Goal: Obtain resource: Download file/media

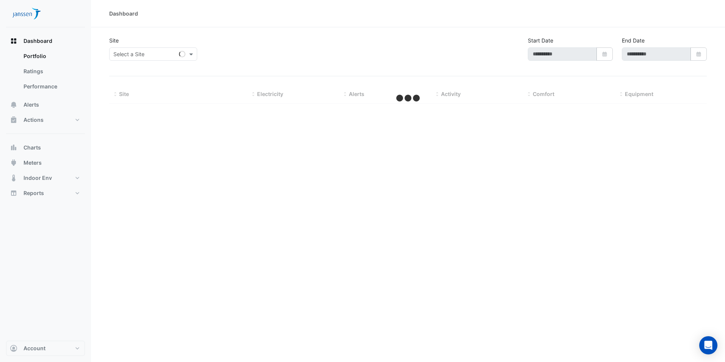
type input "**********"
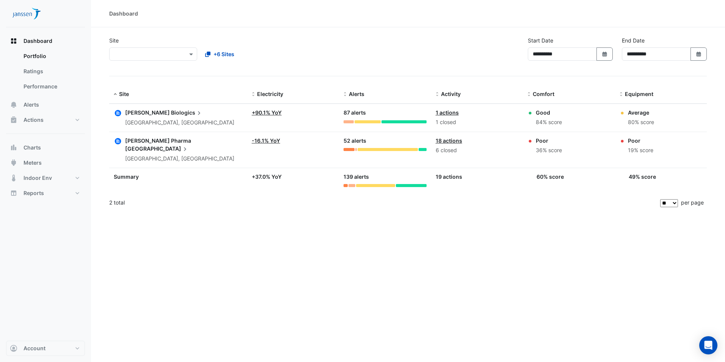
click at [171, 111] on span "Biologics" at bounding box center [187, 112] width 32 height 8
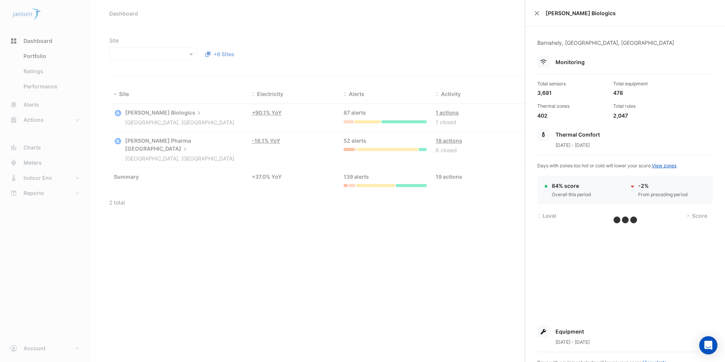
click at [35, 162] on ngb-offcanvas-backdrop at bounding box center [362, 181] width 725 height 362
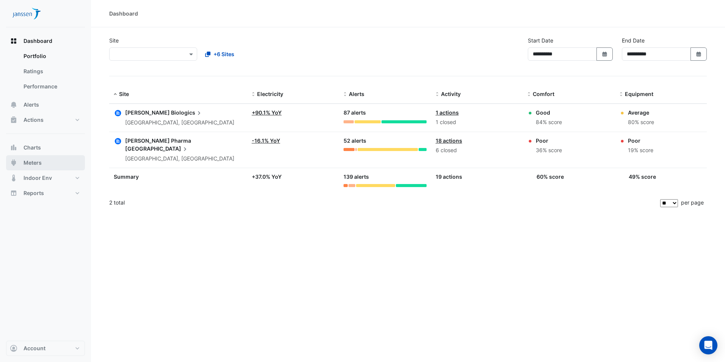
click at [35, 162] on span "Meters" at bounding box center [33, 163] width 18 height 8
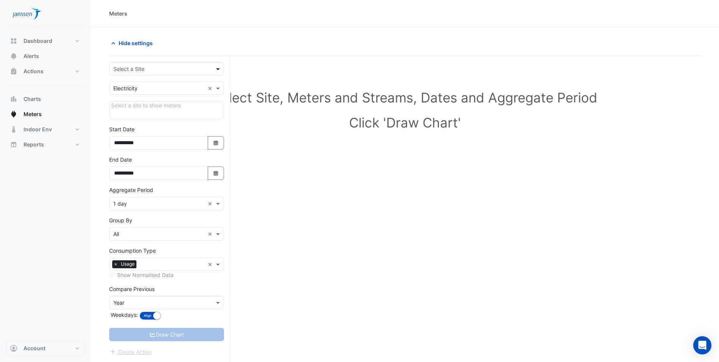
click at [220, 67] on span at bounding box center [218, 69] width 9 height 8
click at [154, 85] on span "[PERSON_NAME] Biologics" at bounding box center [149, 85] width 66 height 6
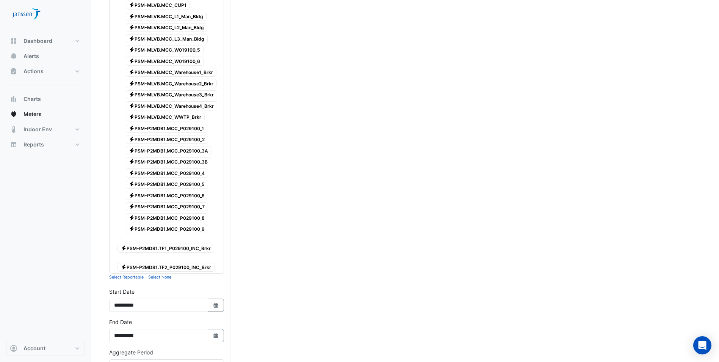
scroll to position [190, 0]
click at [160, 241] on div "Electricity PSM-P2MDB1.TF1_P029100_INC_Brkr" at bounding box center [169, 243] width 107 height 19
click at [160, 265] on span "Electricity PSM-P2MDB1.TF2_P029100_INC_Brkr" at bounding box center [166, 266] width 97 height 9
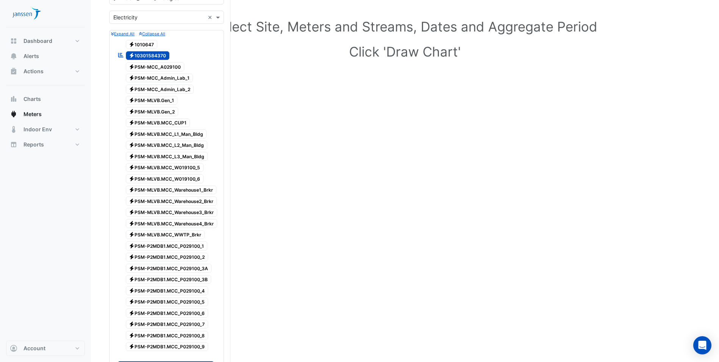
scroll to position [0, 0]
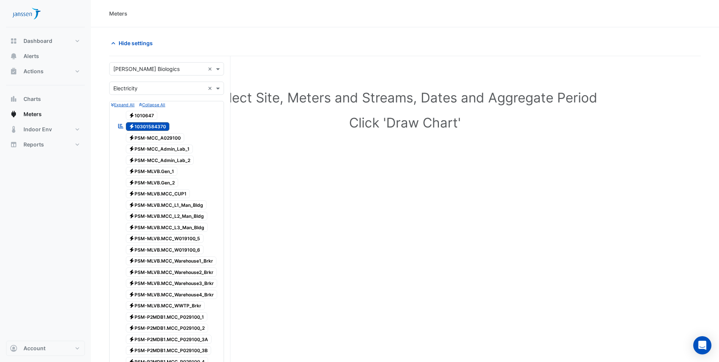
click at [139, 127] on span "Electricity 10301584370" at bounding box center [148, 126] width 44 height 9
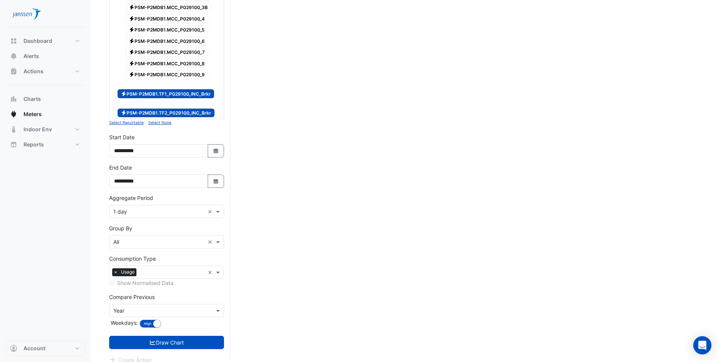
scroll to position [351, 0]
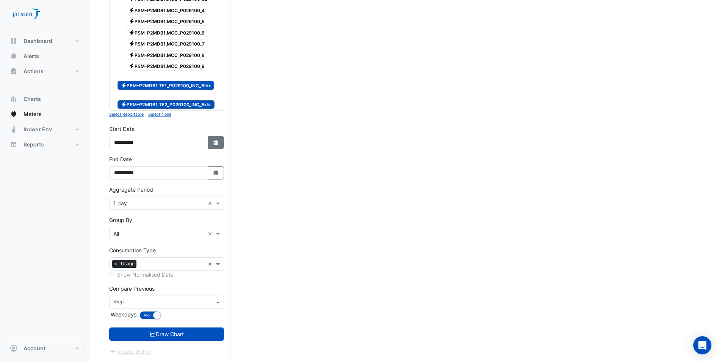
click at [213, 140] on icon "Select Date" at bounding box center [216, 142] width 7 height 5
select select "*"
select select "****"
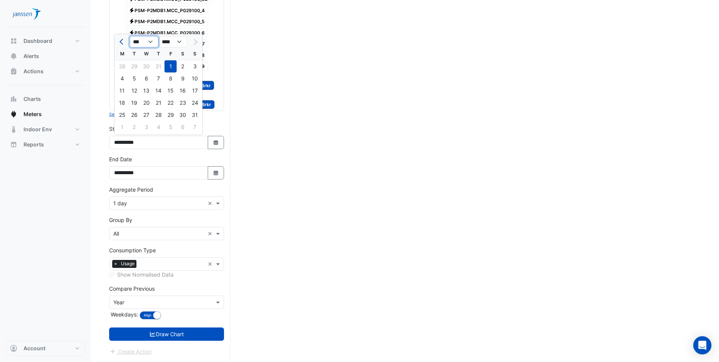
click at [149, 42] on select "*** *** *** *** *** *** *** ***" at bounding box center [144, 41] width 29 height 11
select select "*"
click at [130, 36] on select "*** *** *** *** *** *** *** ***" at bounding box center [144, 41] width 29 height 11
click at [195, 68] on div "1" at bounding box center [195, 66] width 12 height 12
type input "**********"
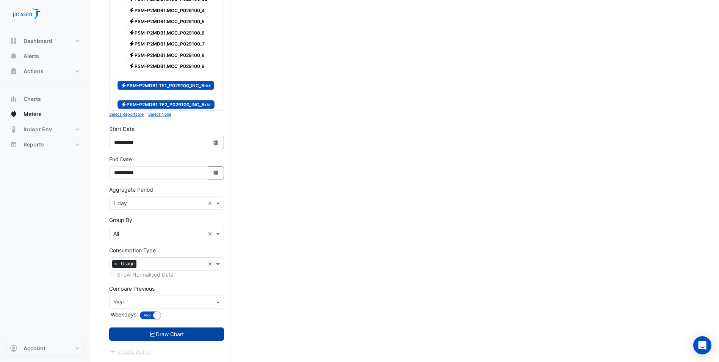
click at [181, 335] on button "Draw Chart" at bounding box center [166, 333] width 115 height 13
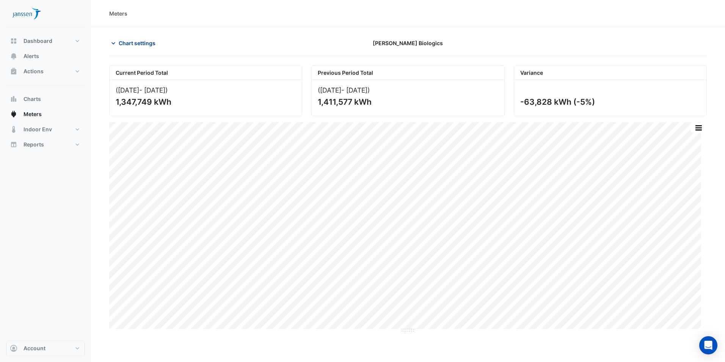
click at [130, 42] on span "Chart settings" at bounding box center [137, 43] width 37 height 8
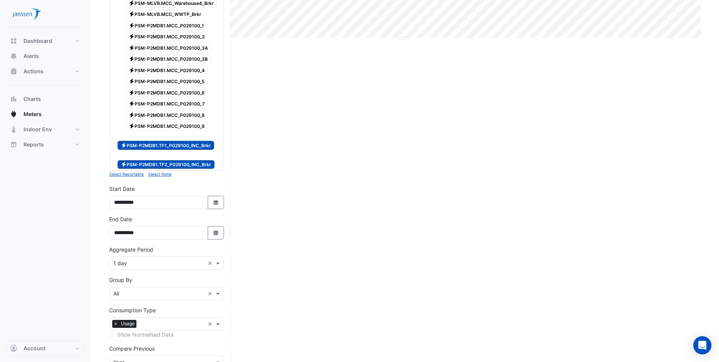
scroll to position [351, 0]
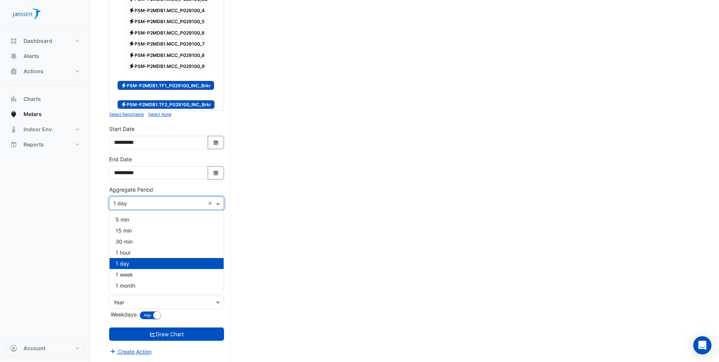
click at [216, 205] on span at bounding box center [218, 203] width 9 height 8
click at [173, 284] on div "1 month" at bounding box center [167, 285] width 114 height 11
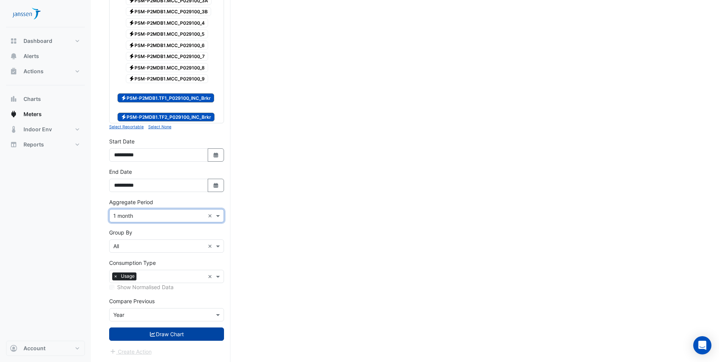
click at [170, 336] on button "Draw Chart" at bounding box center [166, 333] width 115 height 13
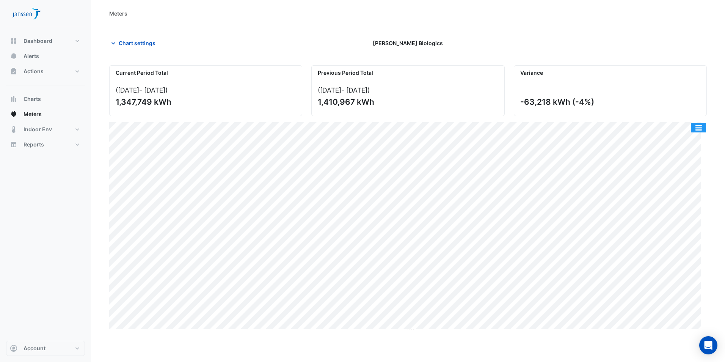
click at [700, 126] on button "button" at bounding box center [698, 127] width 15 height 9
click at [126, 45] on span "Chart settings" at bounding box center [137, 43] width 37 height 8
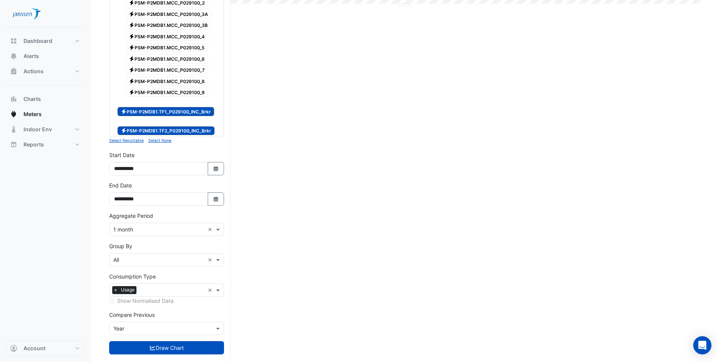
scroll to position [339, 0]
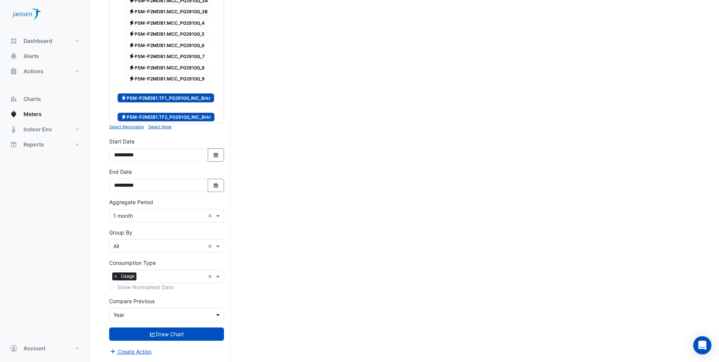
click at [217, 316] on span at bounding box center [218, 315] width 9 height 8
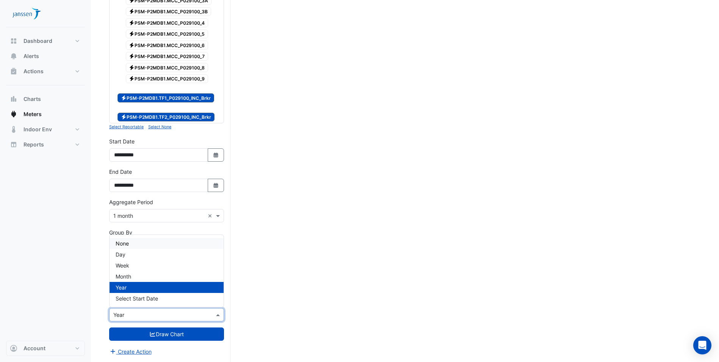
click at [144, 240] on div "None" at bounding box center [167, 243] width 114 height 11
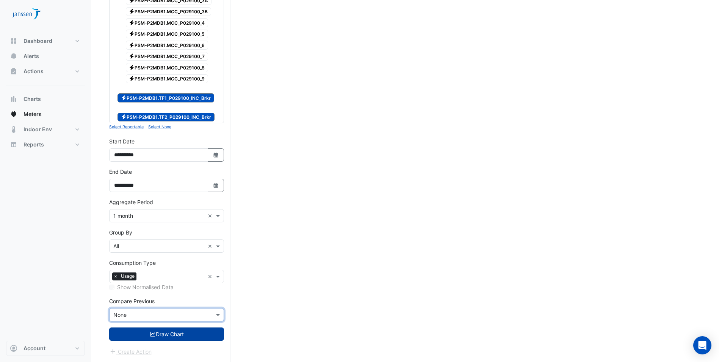
click at [188, 334] on button "Draw Chart" at bounding box center [166, 333] width 115 height 13
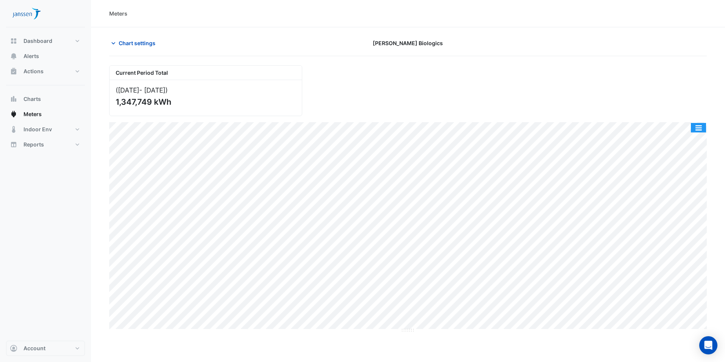
click at [699, 127] on button "button" at bounding box center [698, 127] width 15 height 9
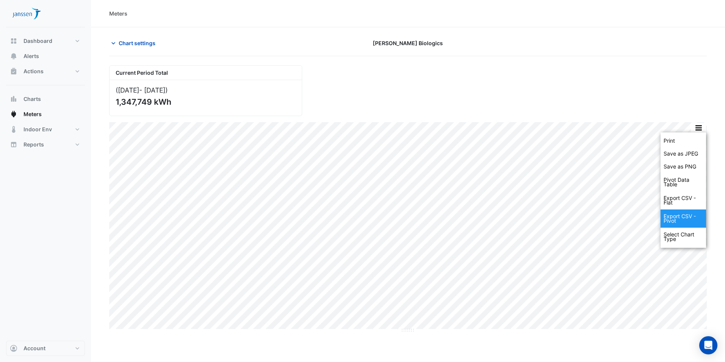
click at [681, 218] on div "Export CSV - Pivot" at bounding box center [684, 218] width 46 height 18
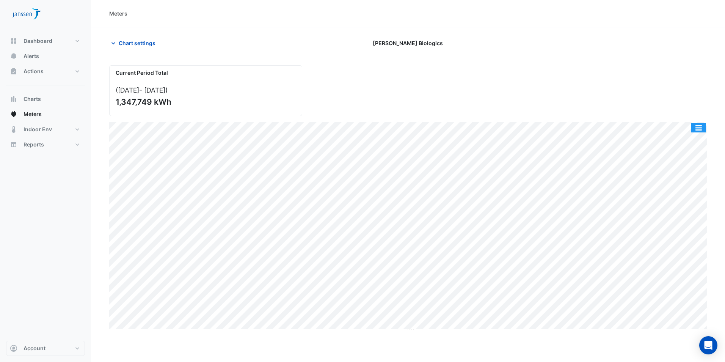
click at [698, 124] on button "button" at bounding box center [698, 127] width 15 height 9
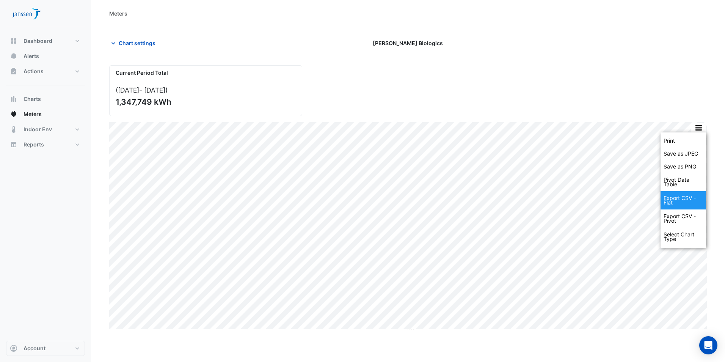
click at [686, 202] on div "Export CSV - Flat" at bounding box center [684, 200] width 46 height 18
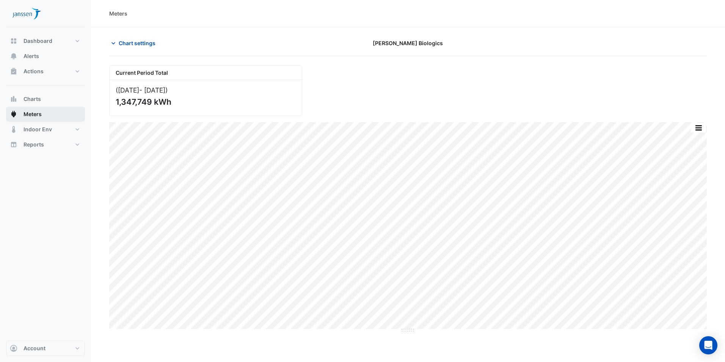
click at [42, 112] on button "Meters" at bounding box center [45, 114] width 79 height 15
click at [23, 113] on button "Meters" at bounding box center [45, 114] width 79 height 15
click at [124, 44] on span "Chart settings" at bounding box center [137, 43] width 37 height 8
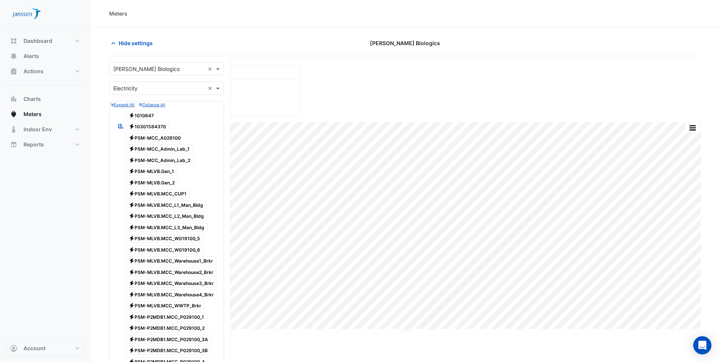
scroll to position [303, 0]
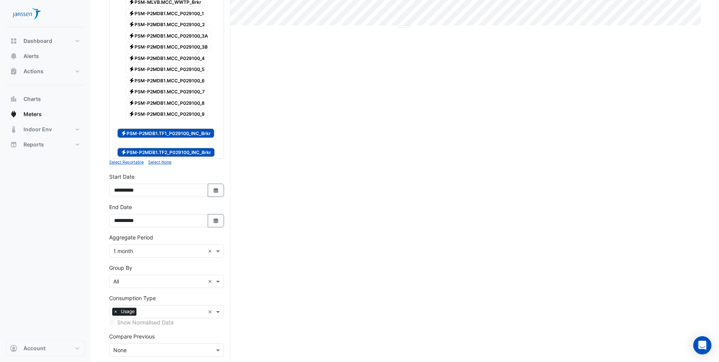
click at [171, 149] on span "Electricity PSM-P2MDB1.TF2_P029100_INC_Brkr" at bounding box center [166, 152] width 97 height 9
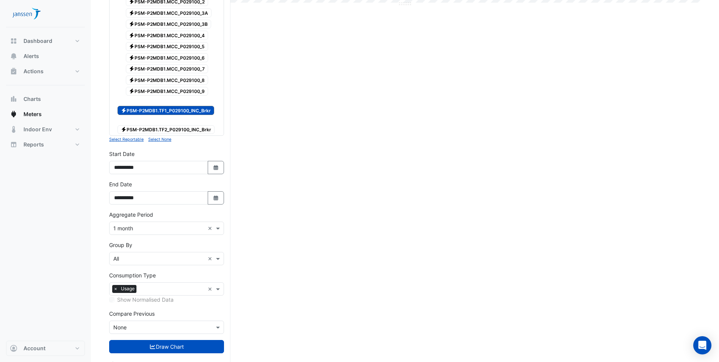
scroll to position [339, 0]
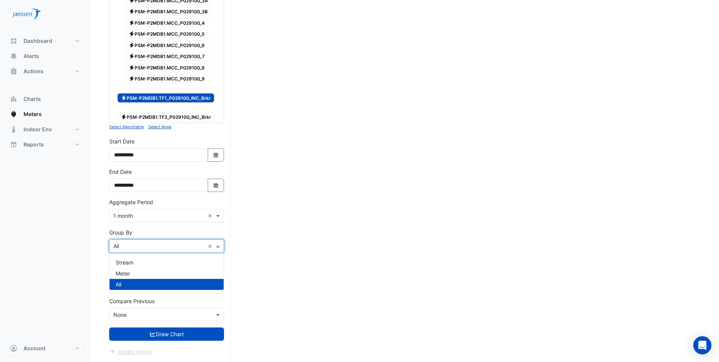
click at [223, 246] on span at bounding box center [218, 246] width 9 height 8
click at [196, 270] on div "Meter" at bounding box center [167, 273] width 114 height 11
click at [163, 116] on span "Electricity PSM-P2MDB1.TF2_P029100_INC_Brkr" at bounding box center [166, 117] width 97 height 9
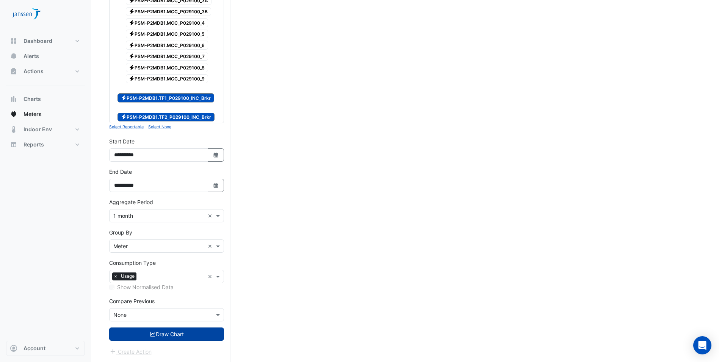
click at [189, 335] on button "Draw Chart" at bounding box center [166, 333] width 115 height 13
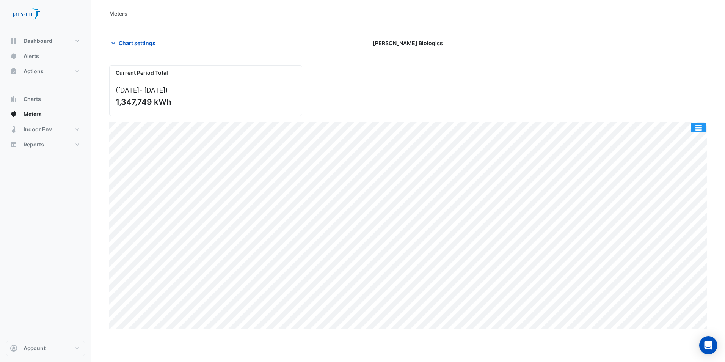
click at [700, 130] on button "button" at bounding box center [698, 127] width 15 height 9
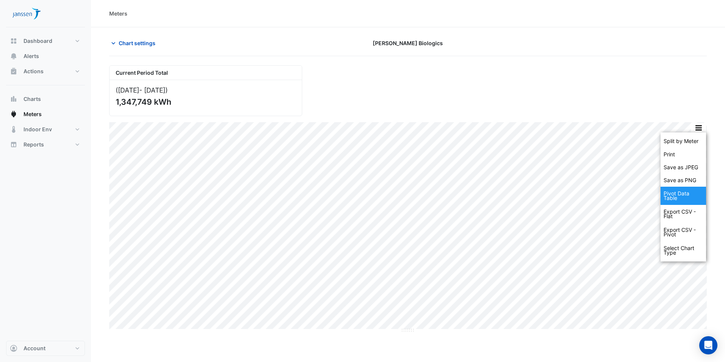
click at [682, 196] on div "Pivot Data Table" at bounding box center [684, 196] width 46 height 18
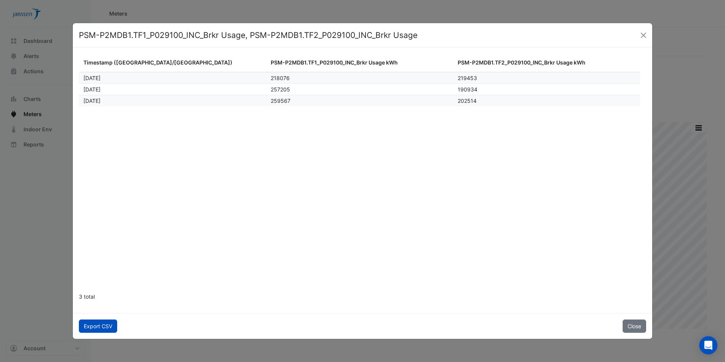
click at [101, 326] on button "Export CSV" at bounding box center [98, 325] width 38 height 13
click at [636, 328] on button "Close" at bounding box center [635, 325] width 24 height 13
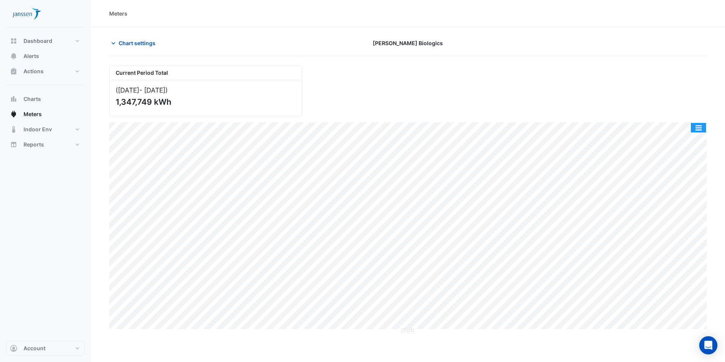
click at [696, 127] on button "button" at bounding box center [698, 127] width 15 height 9
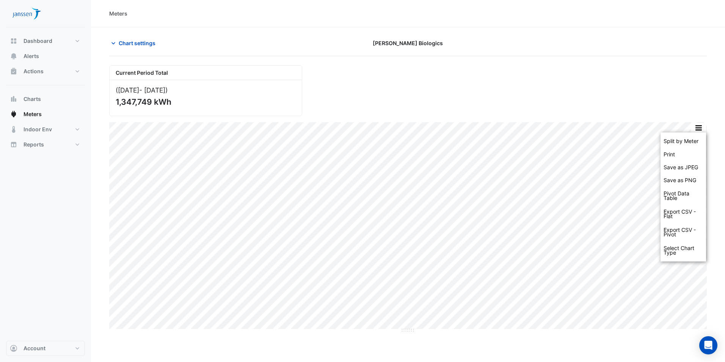
click at [690, 13] on div "Meters" at bounding box center [408, 13] width 598 height 8
